Goal: Find contact information: Find contact information

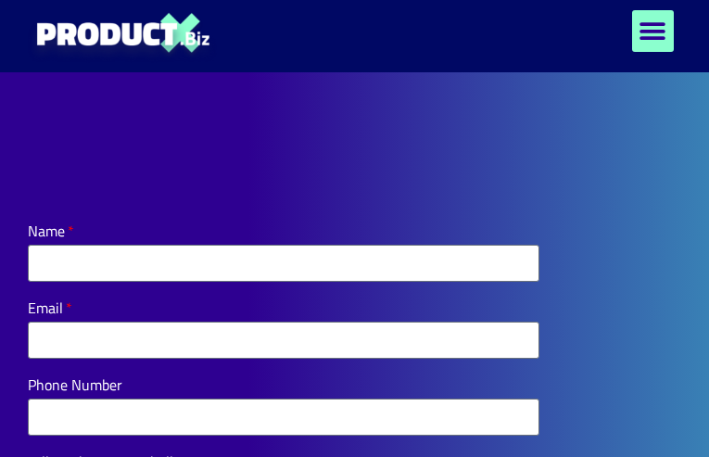
type input "**********"
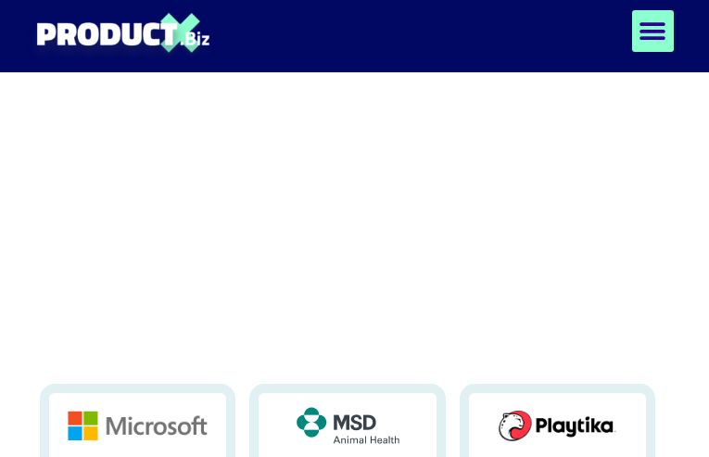
type input "*********"
type input "**********"
